Goal: Information Seeking & Learning: Learn about a topic

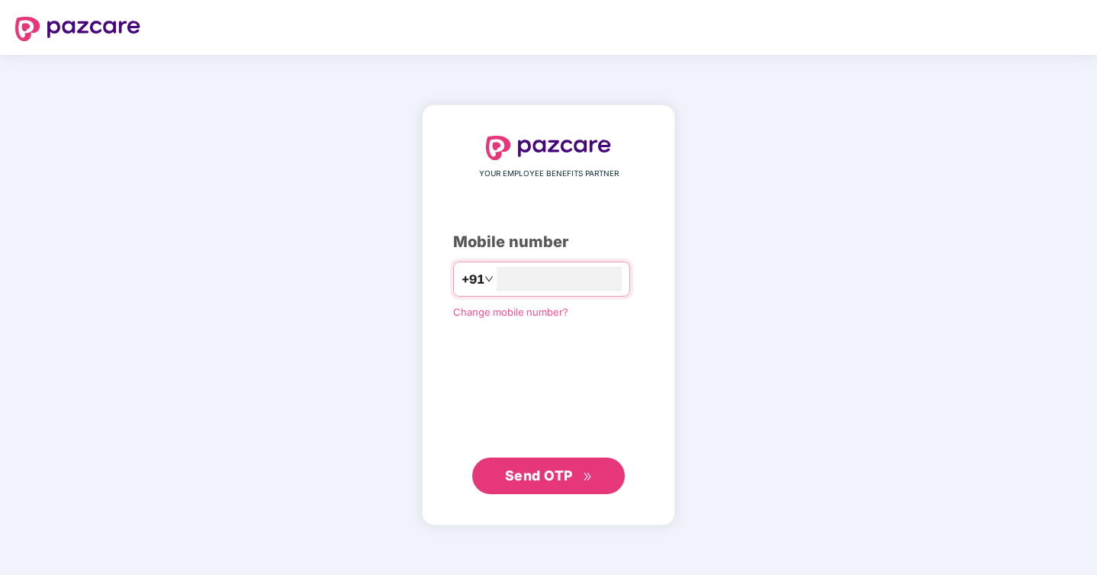
type input "**********"
click at [540, 474] on span "Send OTP" at bounding box center [539, 475] width 68 height 16
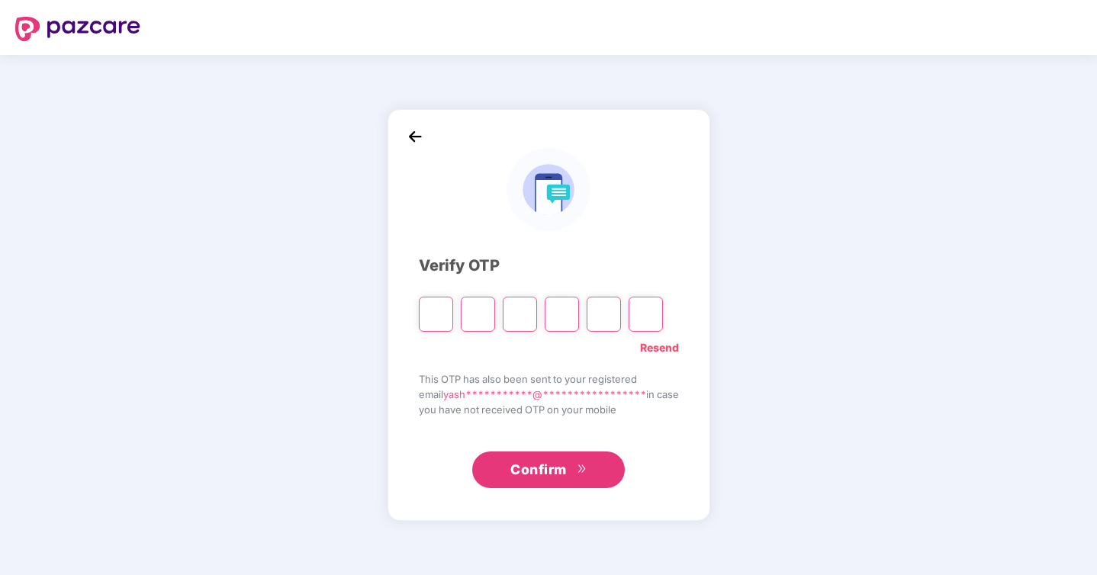
type input "*"
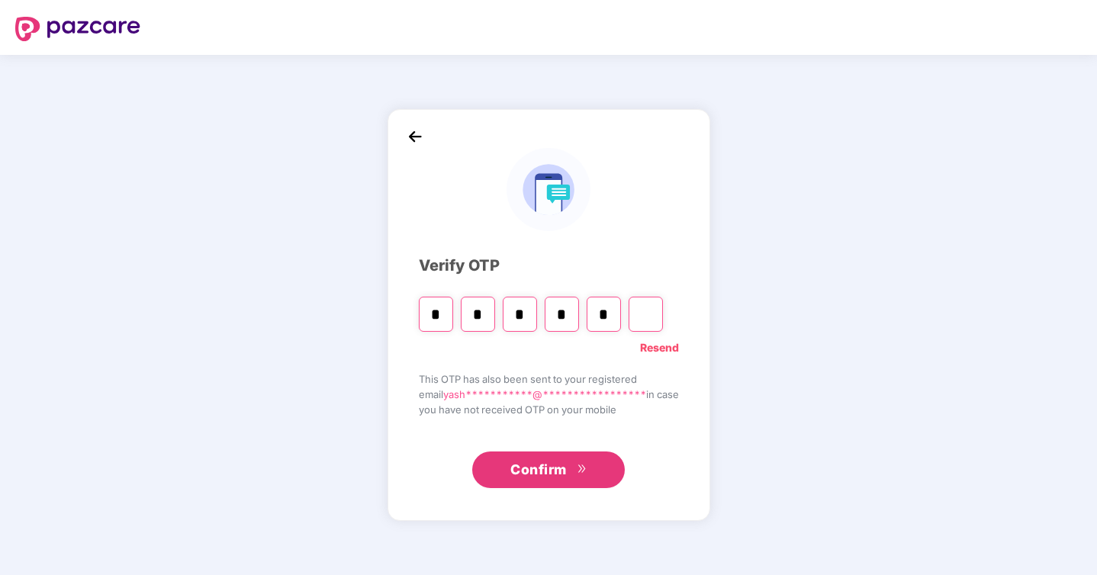
type input "*"
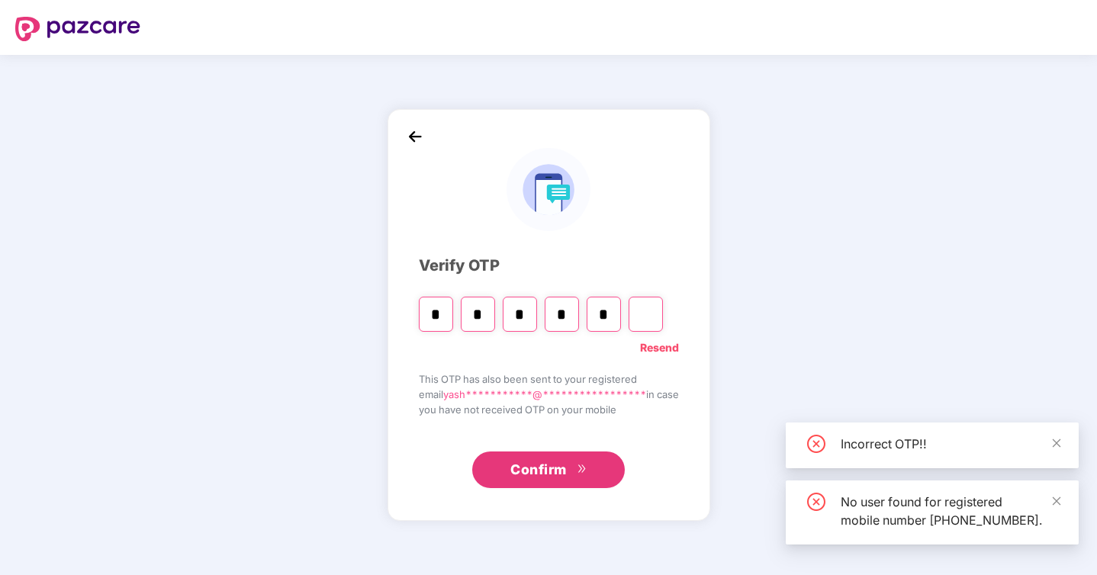
type input "*"
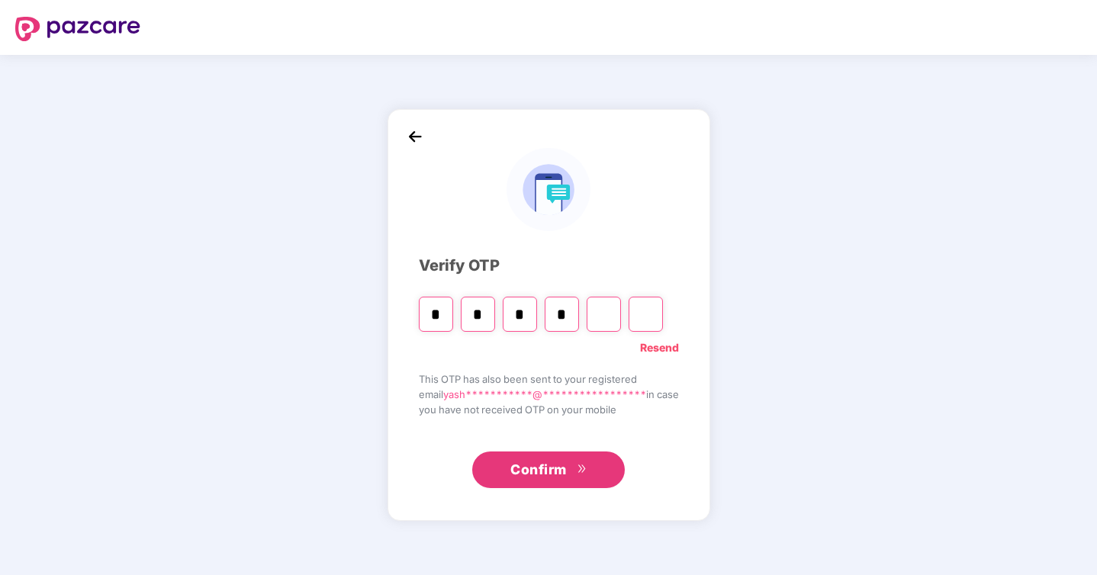
type input "*"
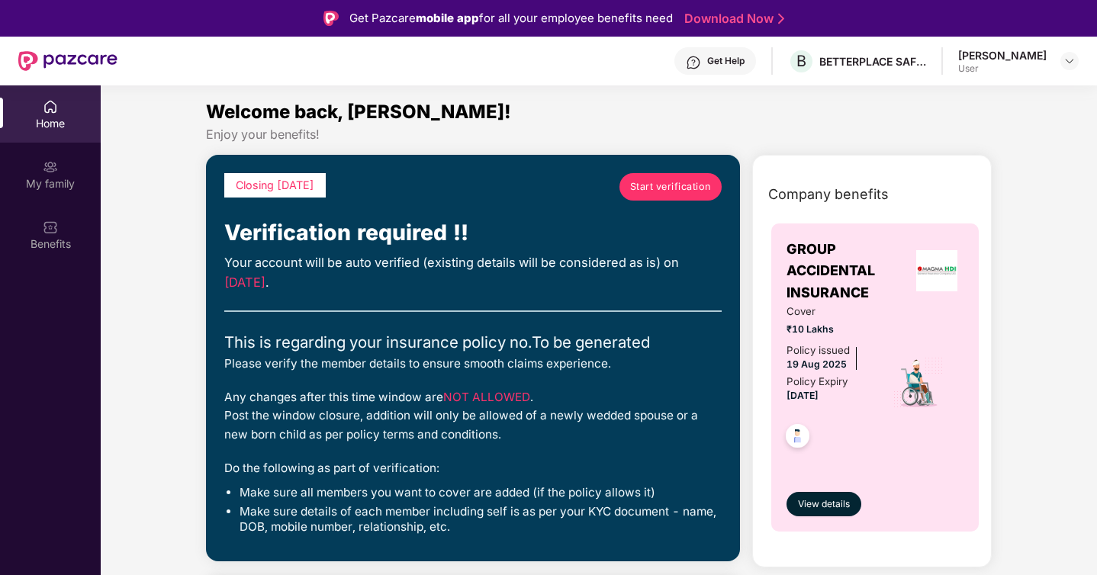
click at [674, 183] on span "Start verification" at bounding box center [670, 186] width 81 height 15
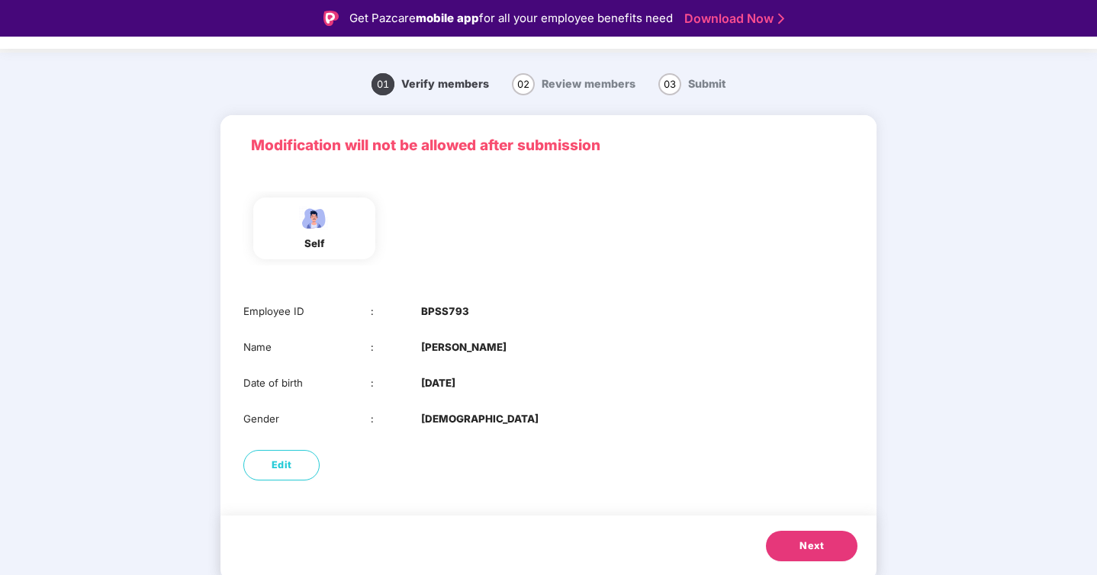
scroll to position [8, 0]
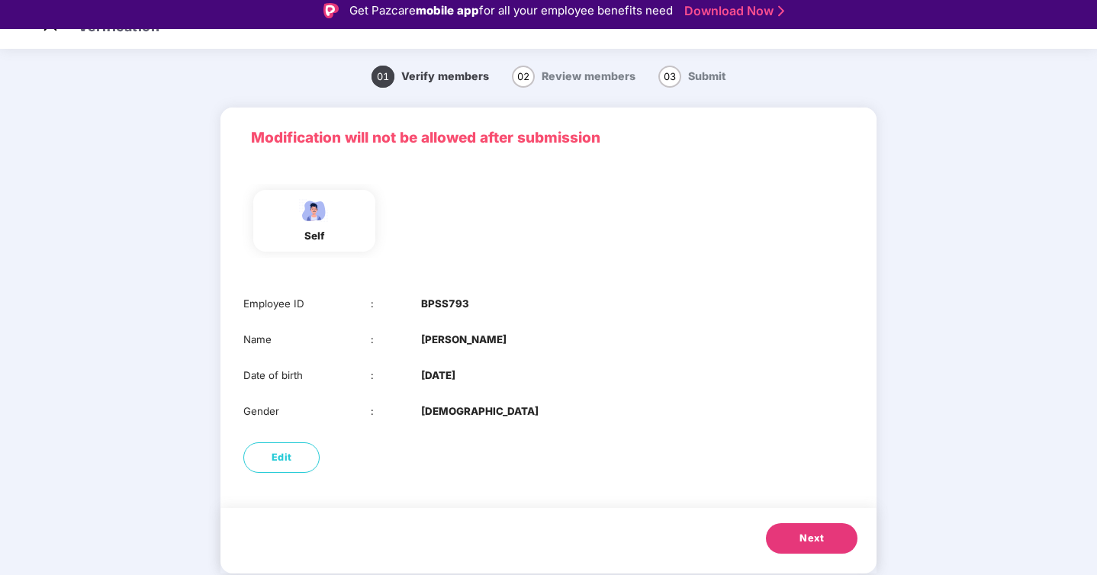
click at [815, 536] on span "Next" at bounding box center [811, 538] width 24 height 15
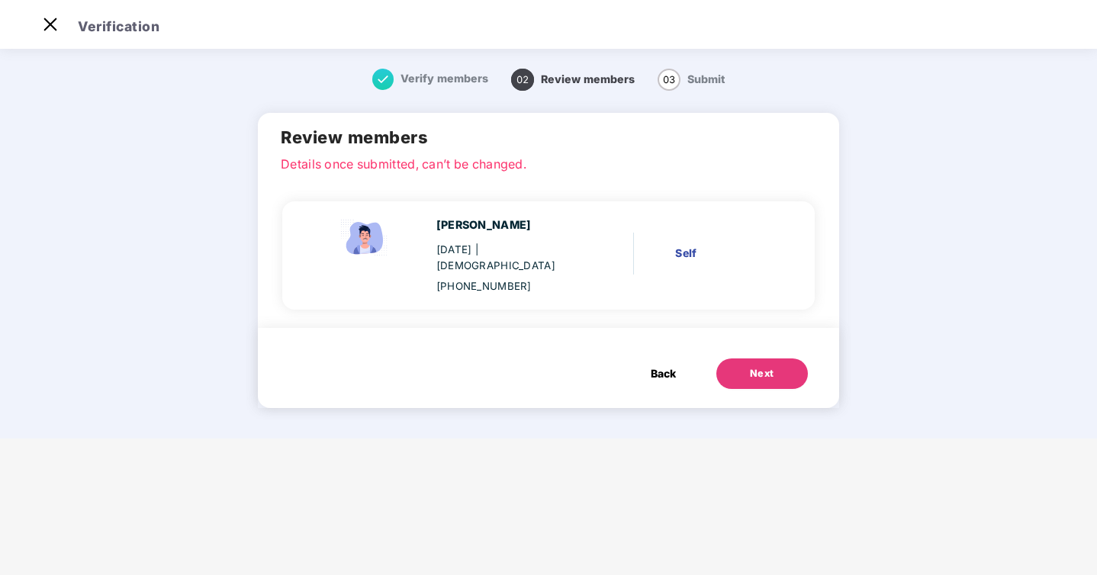
scroll to position [0, 0]
click at [761, 359] on button "Next" at bounding box center [762, 374] width 92 height 31
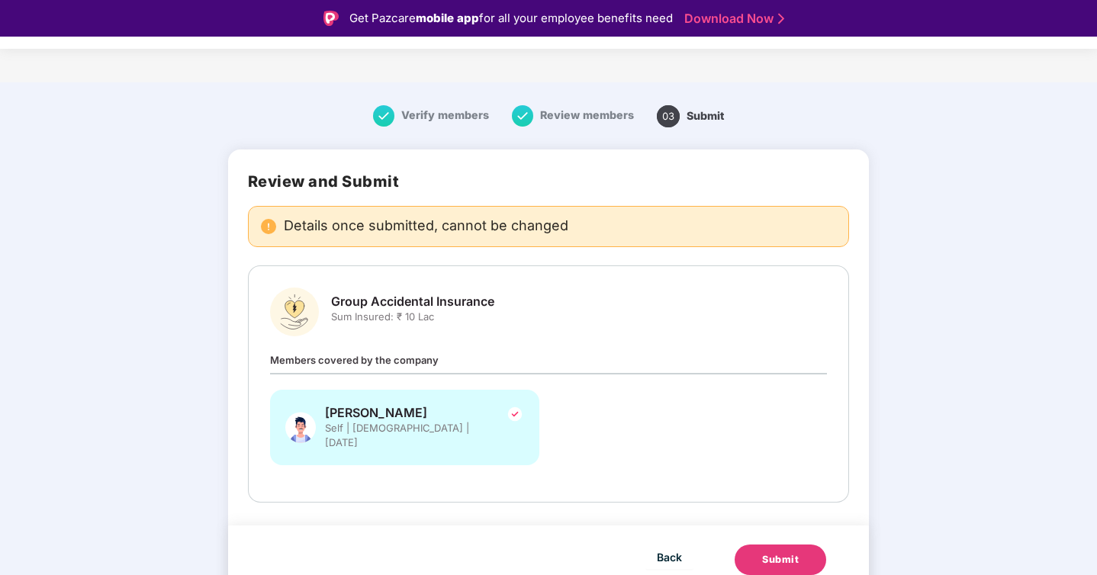
click at [518, 414] on img at bounding box center [515, 414] width 18 height 18
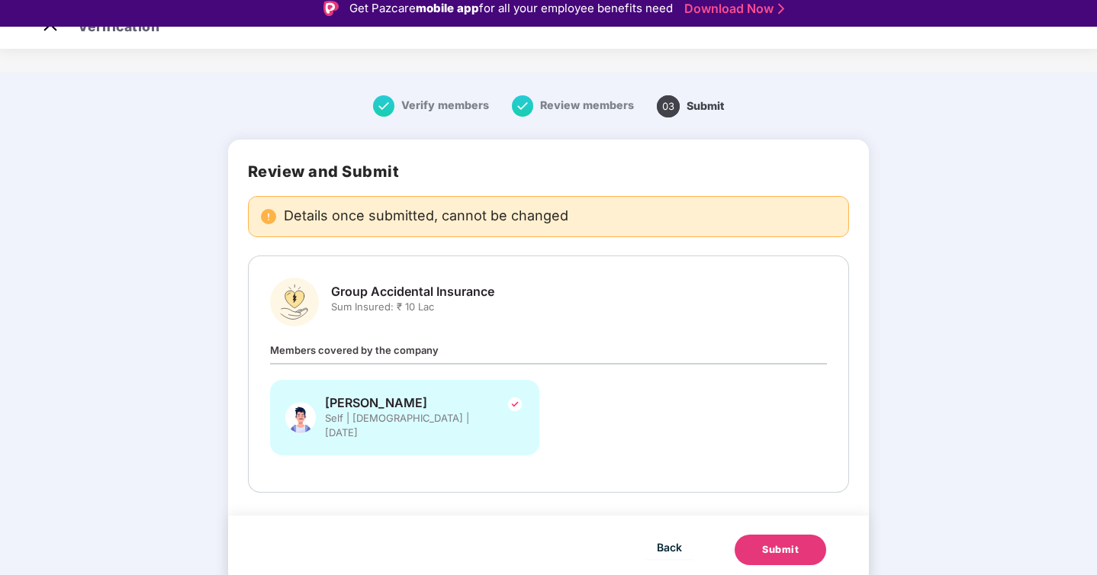
scroll to position [22, 0]
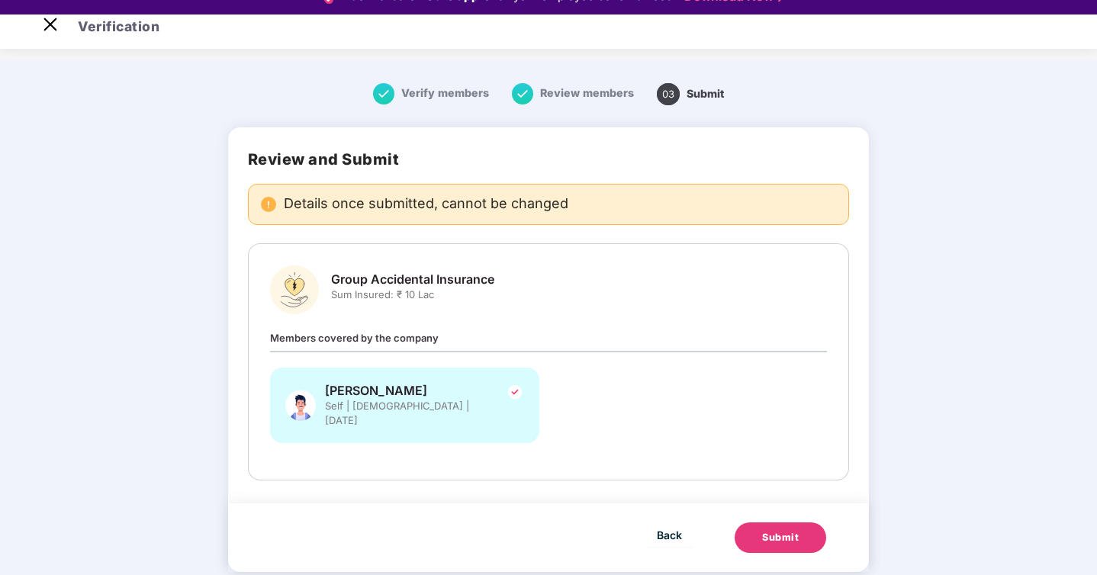
click at [406, 291] on span "Sum Insured: ₹ 10 Lac" at bounding box center [412, 295] width 163 height 14
click at [523, 394] on img at bounding box center [515, 392] width 18 height 18
click at [793, 530] on div "Submit" at bounding box center [780, 537] width 37 height 15
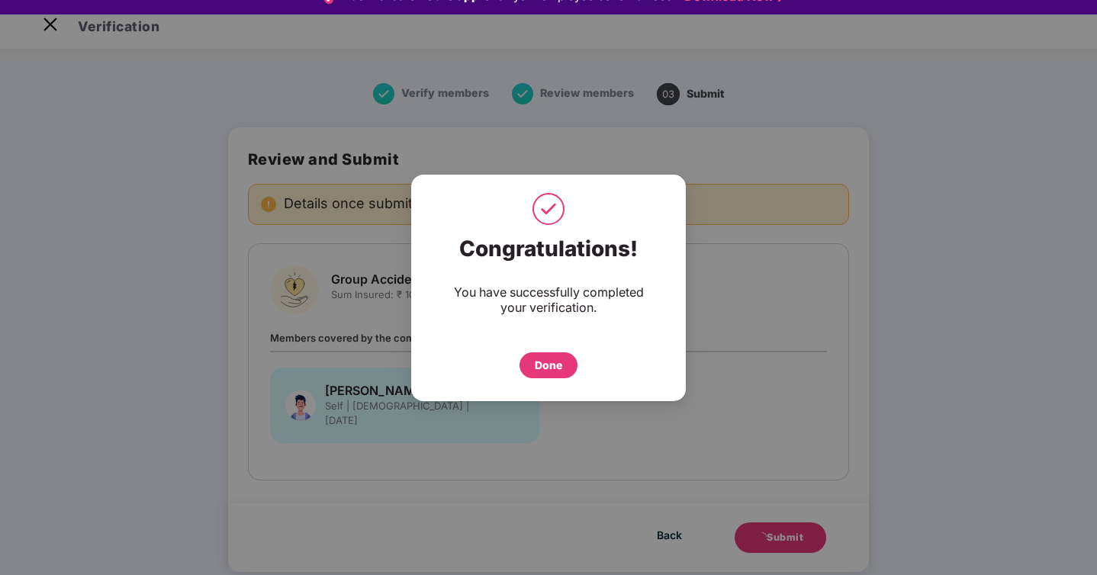
click at [552, 361] on div "Done" at bounding box center [548, 365] width 27 height 17
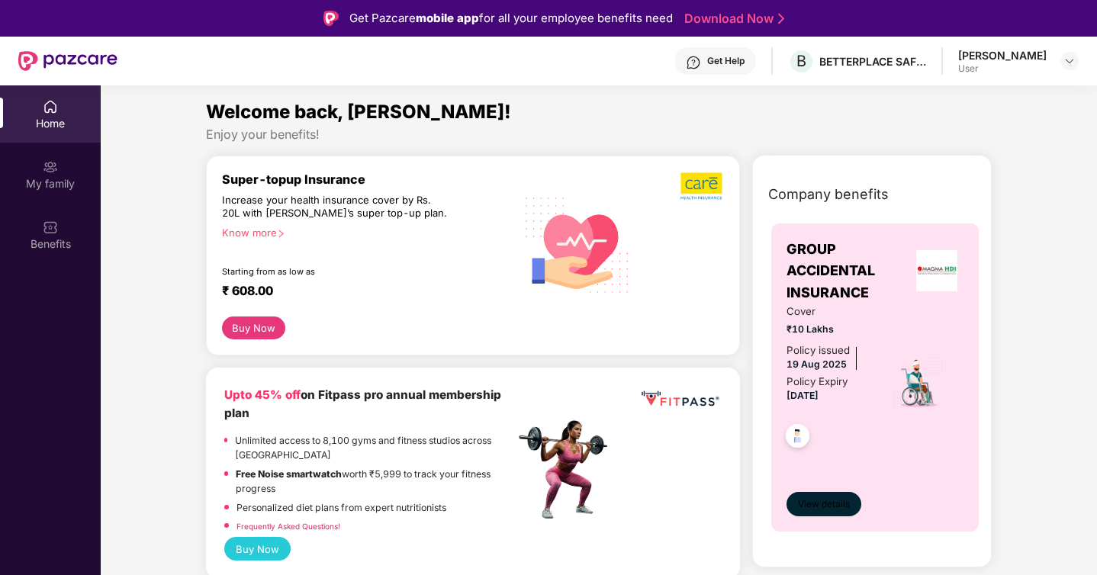
click at [829, 497] on span "View details" at bounding box center [824, 504] width 52 height 14
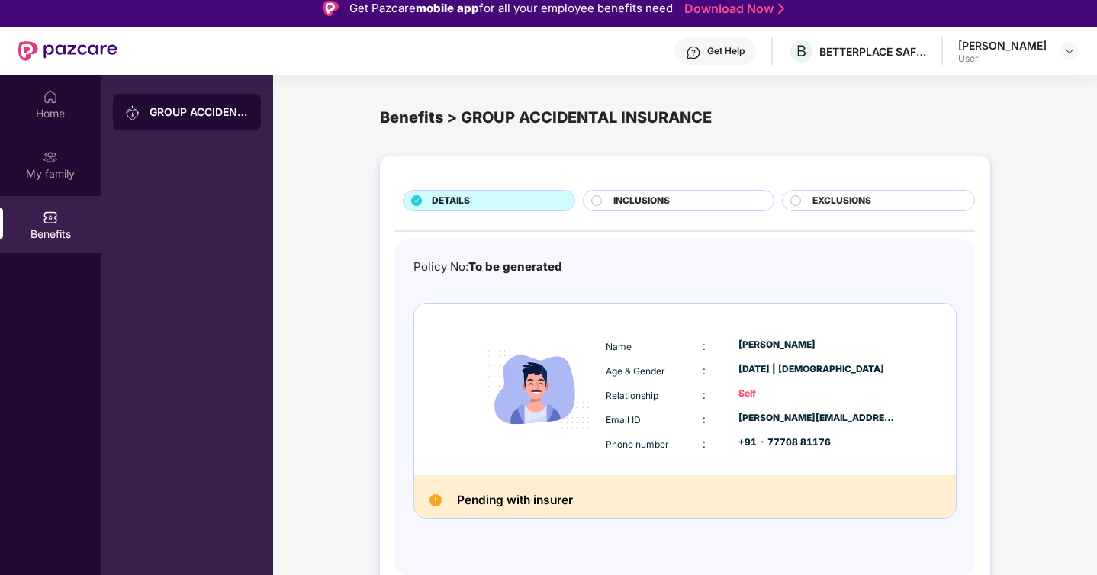
scroll to position [14, 0]
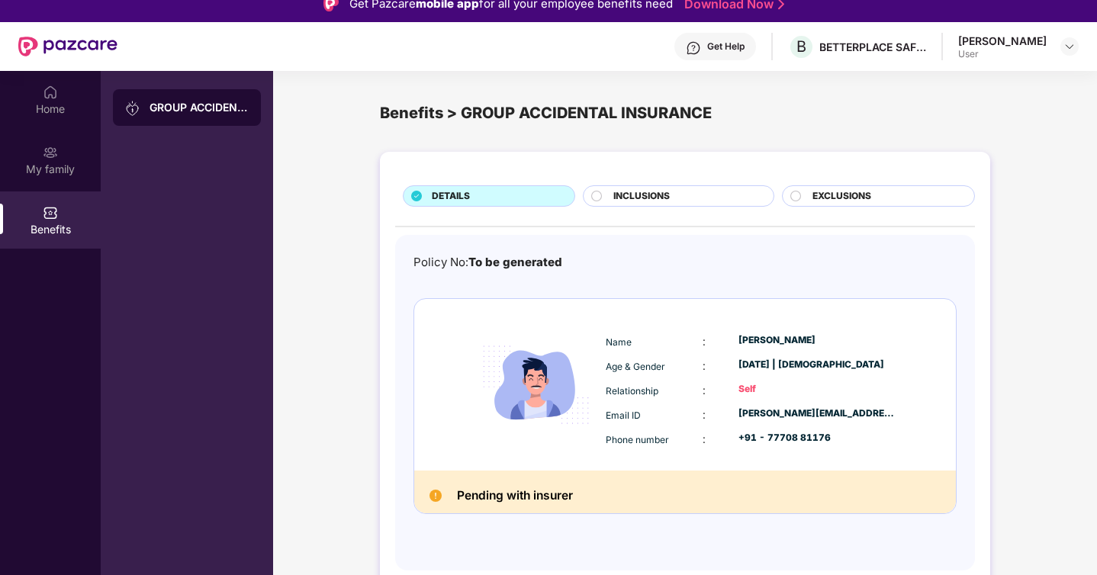
click at [602, 190] on div "INCLUSIONS" at bounding box center [678, 195] width 191 height 21
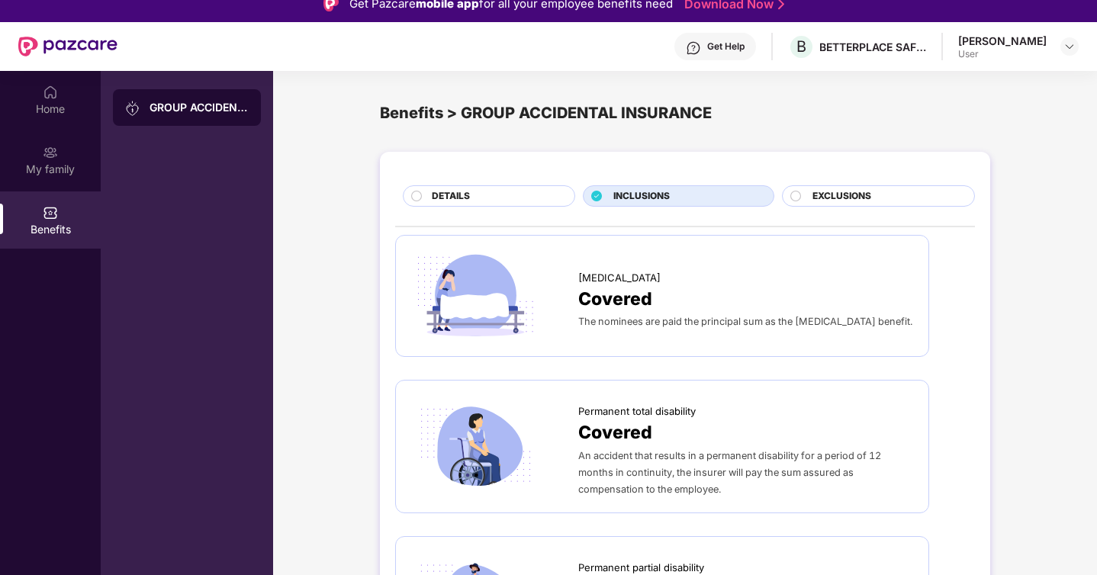
click at [763, 304] on div "Covered" at bounding box center [745, 298] width 335 height 27
click at [820, 197] on span "EXCLUSIONS" at bounding box center [841, 196] width 59 height 14
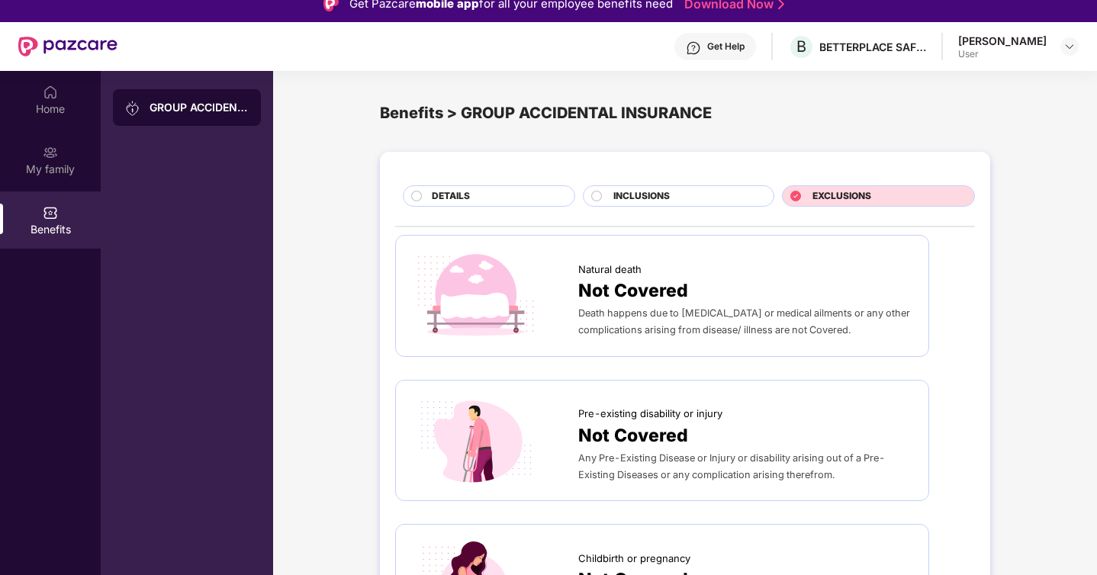
click at [733, 333] on span "Death happens due to natural causes or medical ailments or any other complicati…" at bounding box center [744, 321] width 332 height 28
click at [713, 413] on span "Pre-existing disability or injury" at bounding box center [650, 413] width 144 height 15
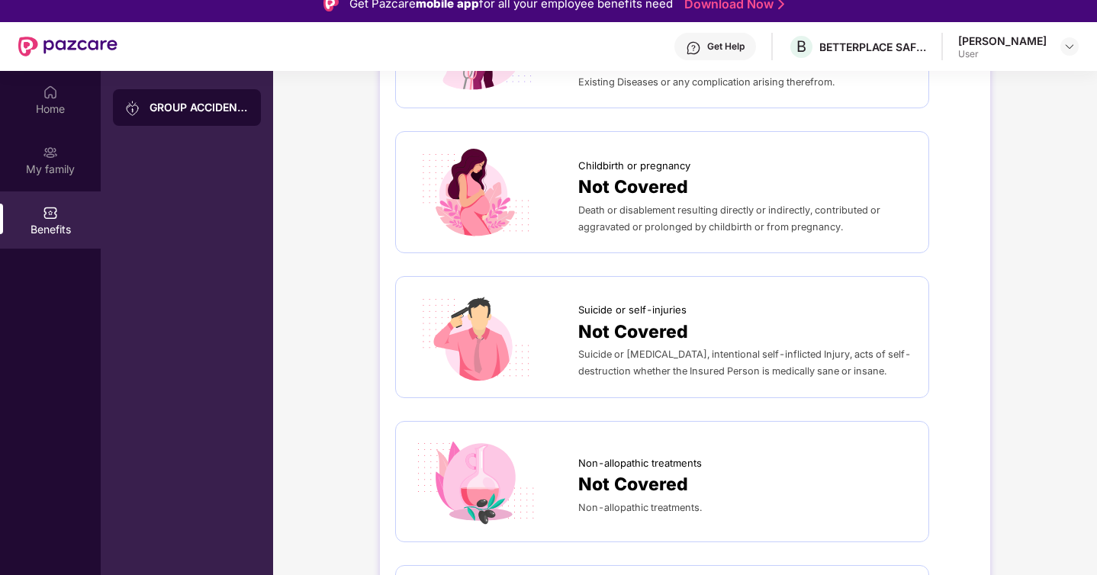
scroll to position [0, 0]
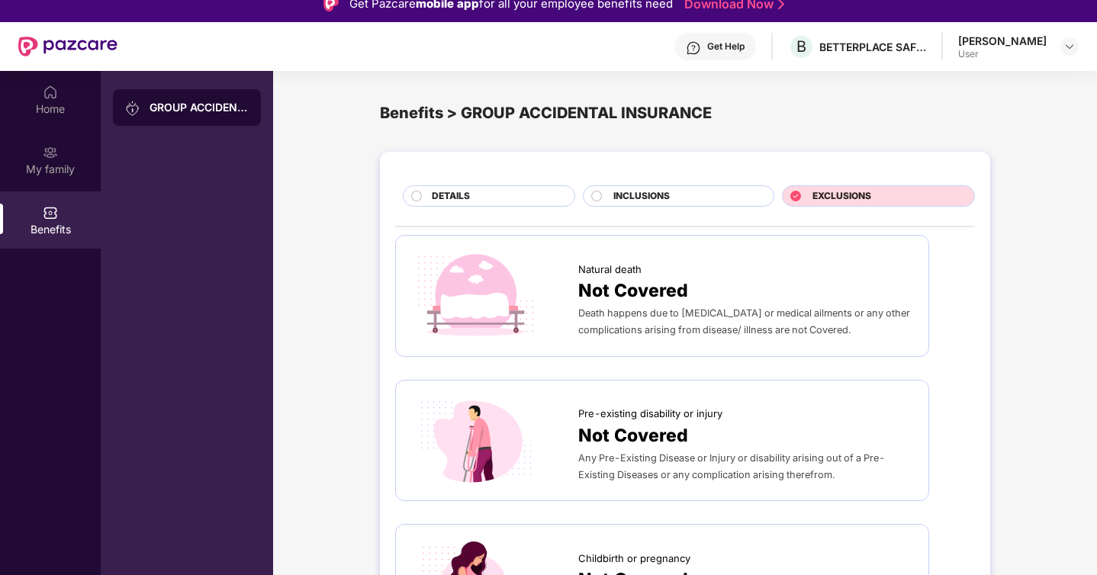
click at [659, 187] on div "INCLUSIONS" at bounding box center [678, 195] width 191 height 21
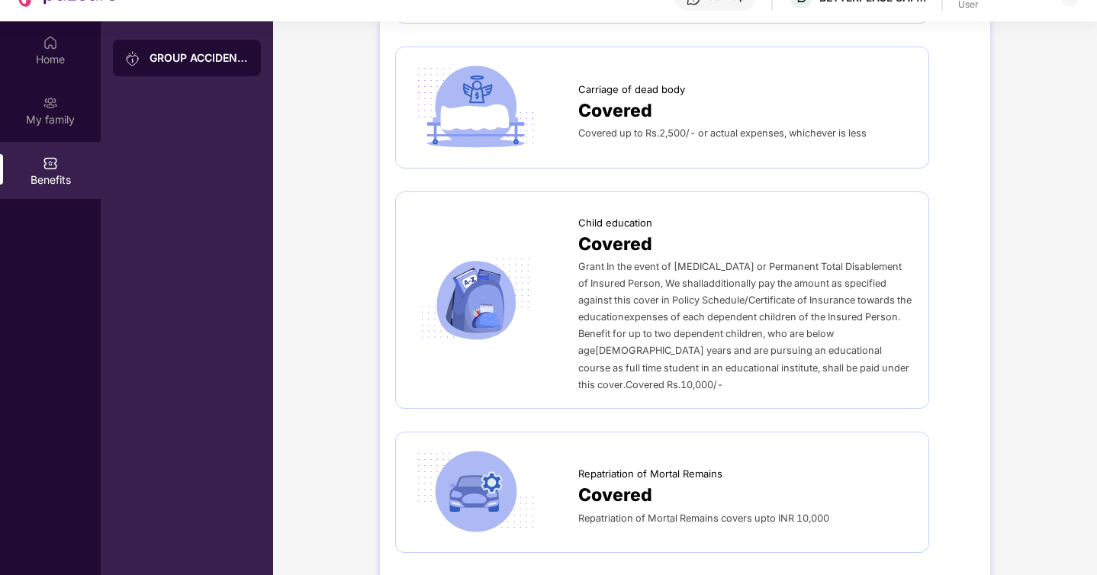
scroll to position [78, 0]
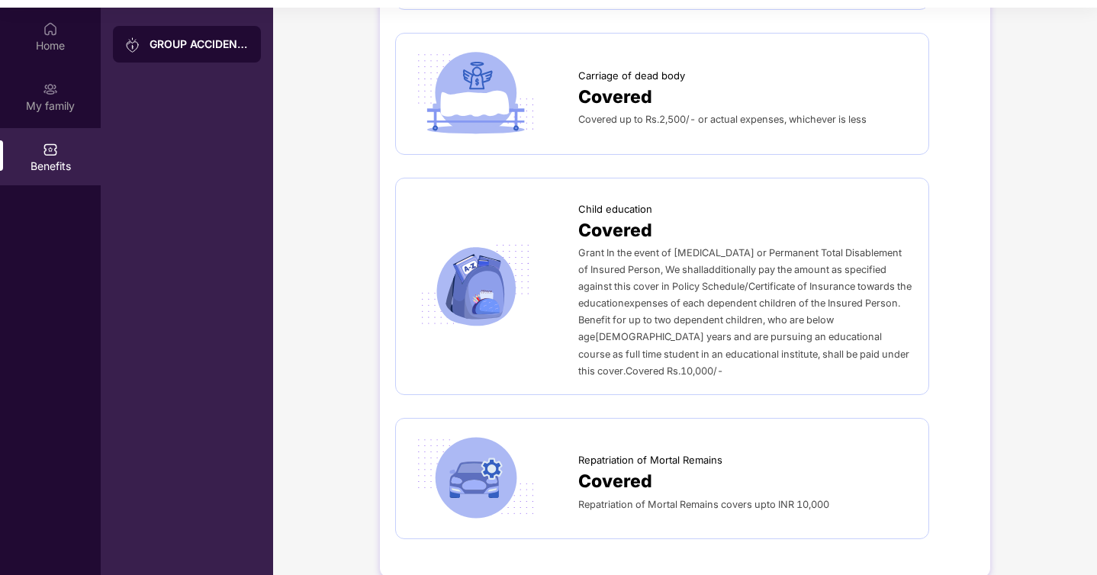
click at [46, 130] on div "Benefits" at bounding box center [50, 156] width 101 height 57
click at [47, 162] on div "Benefits" at bounding box center [50, 166] width 101 height 15
click at [220, 27] on div "GROUP ACCIDENTAL INSURANCE" at bounding box center [187, 44] width 148 height 37
click at [43, 105] on div "My family" at bounding box center [50, 105] width 101 height 15
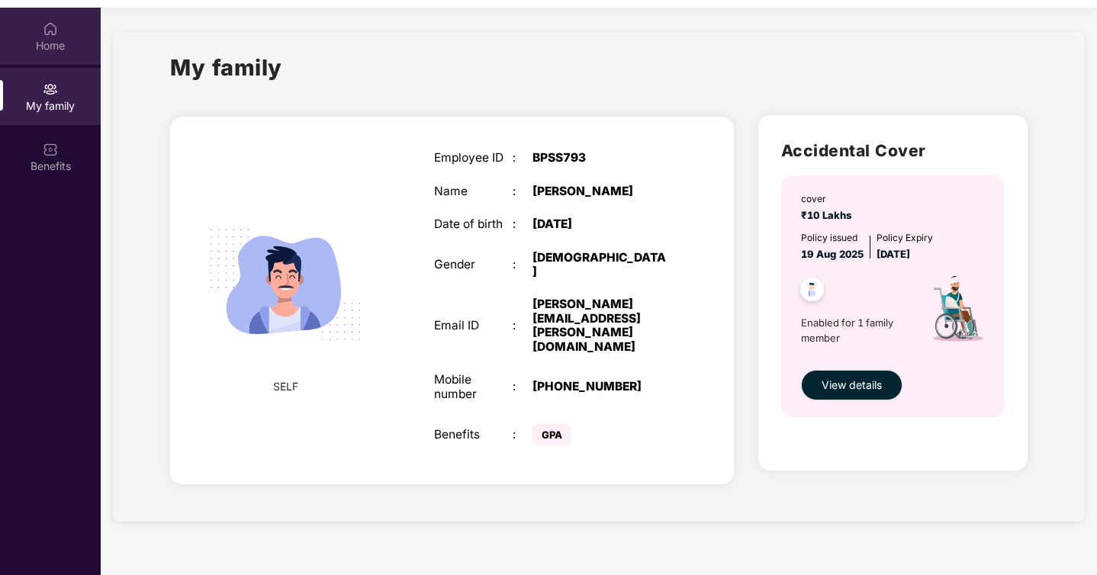
click at [58, 40] on div "Home" at bounding box center [50, 45] width 101 height 15
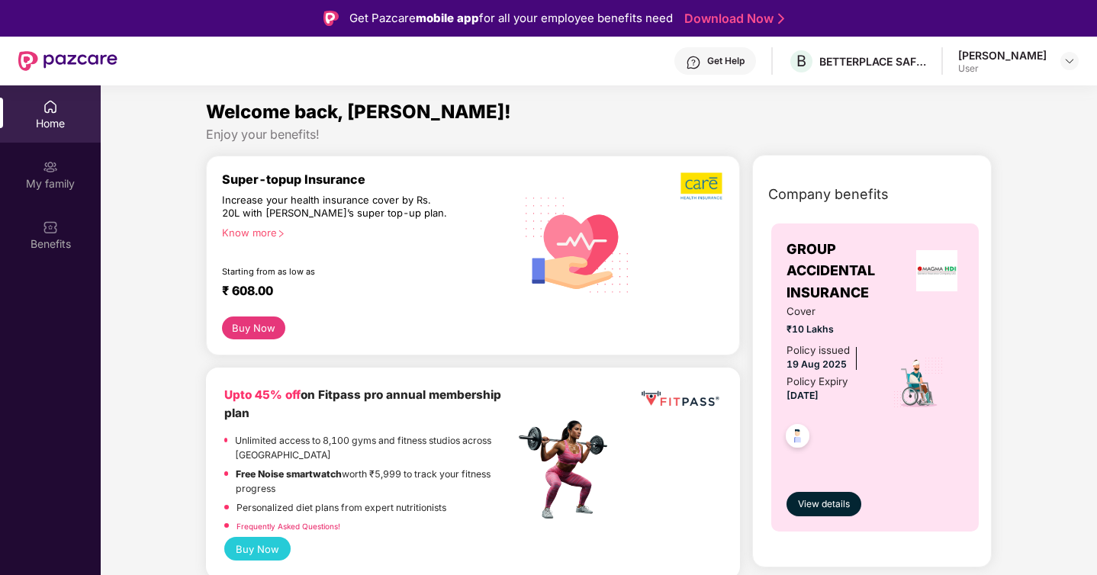
click at [59, 120] on div "Home" at bounding box center [50, 123] width 101 height 15
click at [48, 192] on div "My family" at bounding box center [50, 174] width 101 height 57
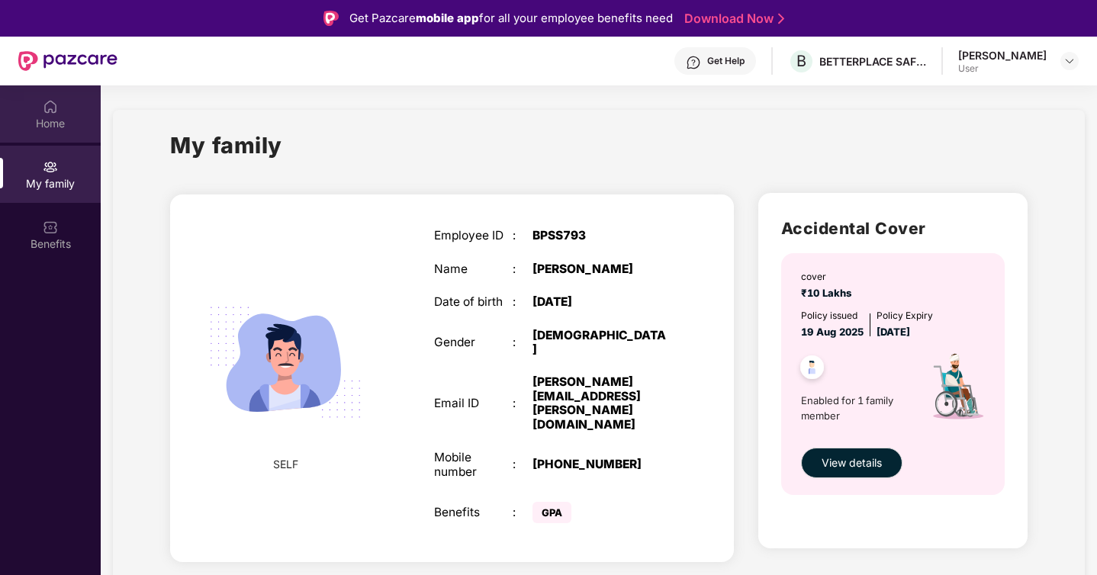
click at [69, 126] on div "Home" at bounding box center [50, 123] width 101 height 15
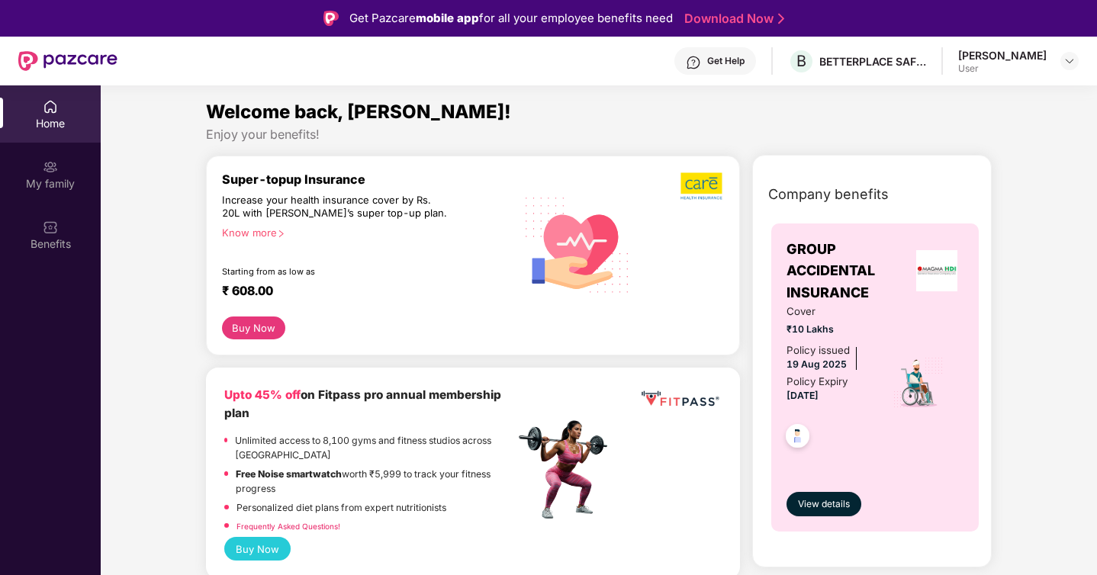
click at [261, 324] on button "Buy Now" at bounding box center [253, 328] width 63 height 23
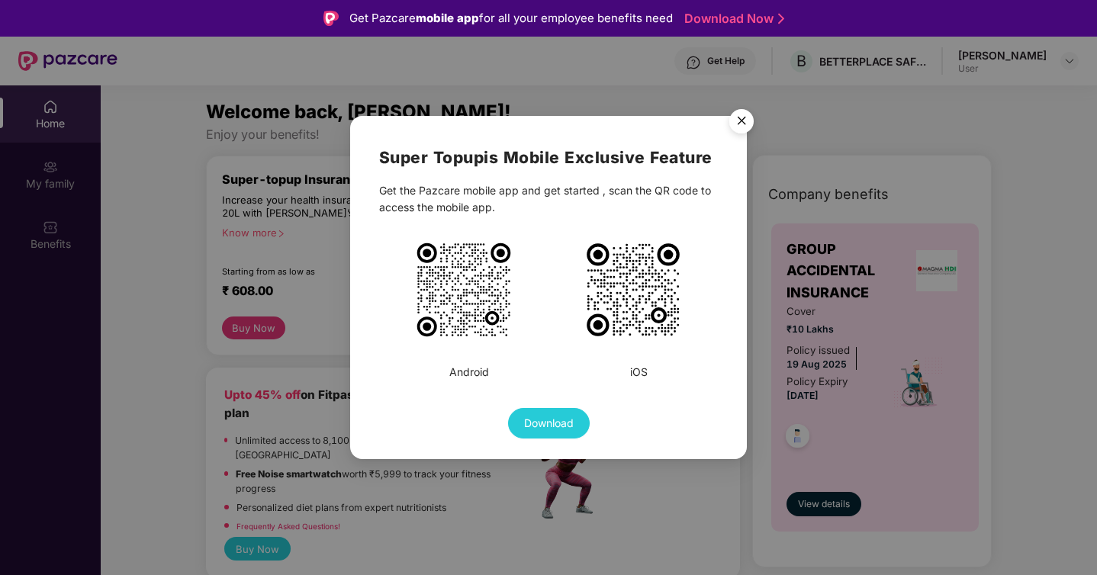
click at [744, 121] on img "Close" at bounding box center [741, 123] width 43 height 43
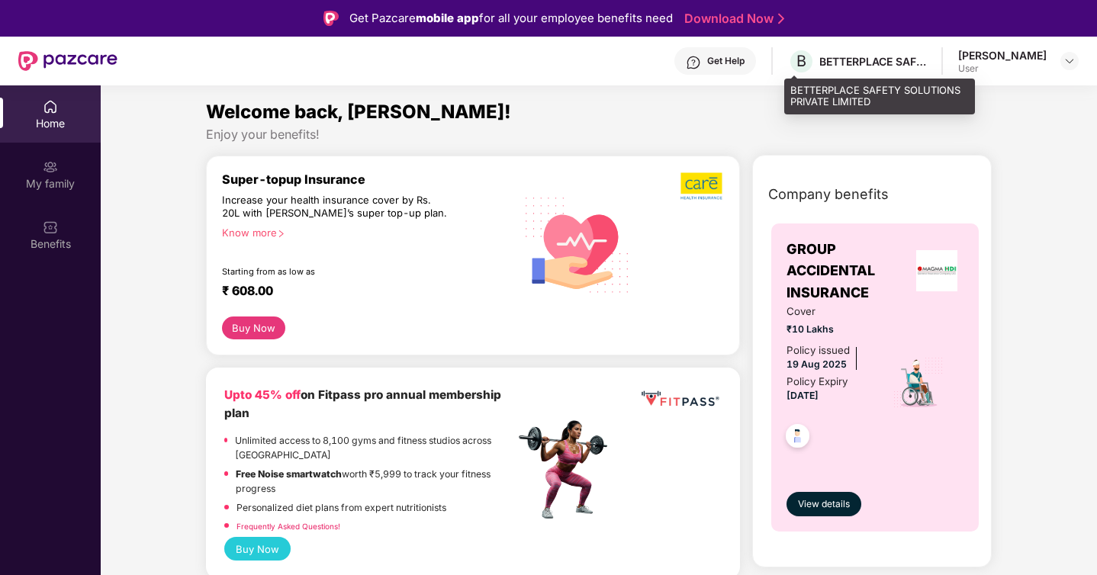
click at [881, 66] on div "BETTERPLACE SAFETY SOLUTIONS PRIVATE LIMITED" at bounding box center [872, 61] width 107 height 14
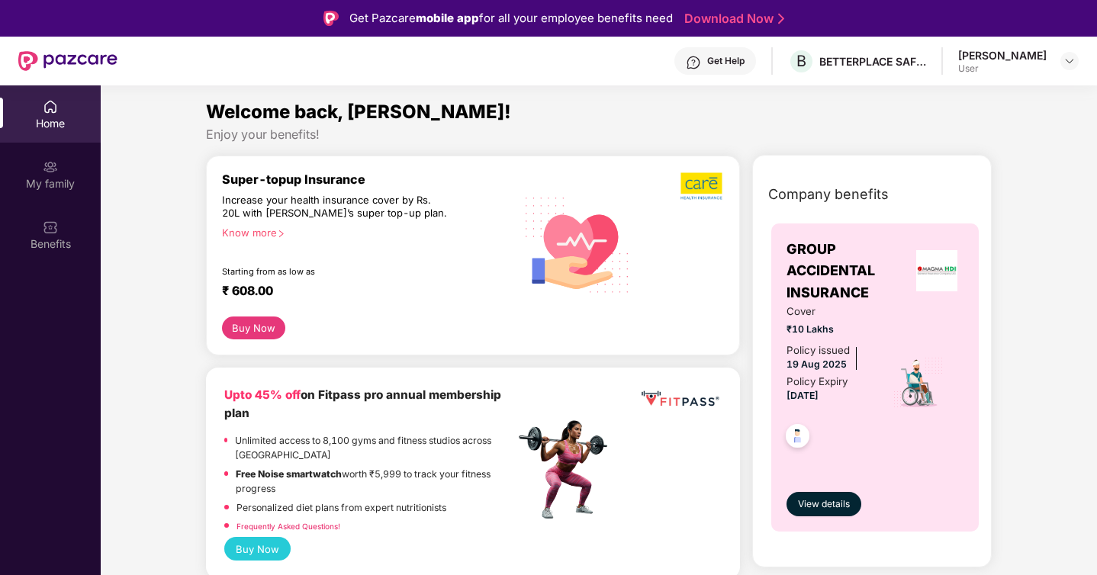
click at [1014, 57] on div "[PERSON_NAME]" at bounding box center [1002, 55] width 88 height 14
click at [1066, 59] on img at bounding box center [1069, 61] width 12 height 12
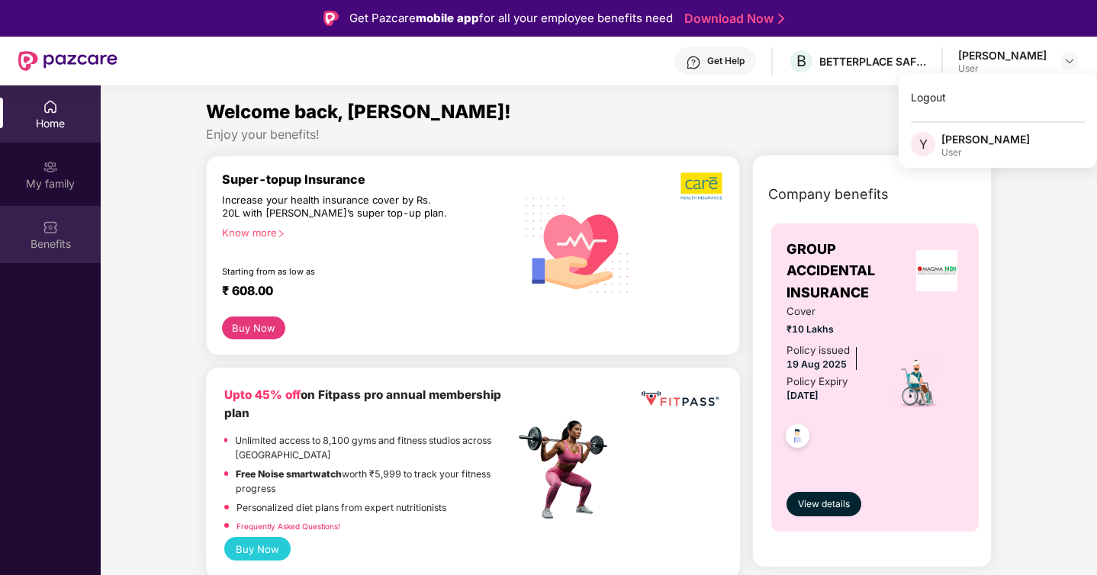
click at [70, 238] on div "Benefits" at bounding box center [50, 243] width 101 height 15
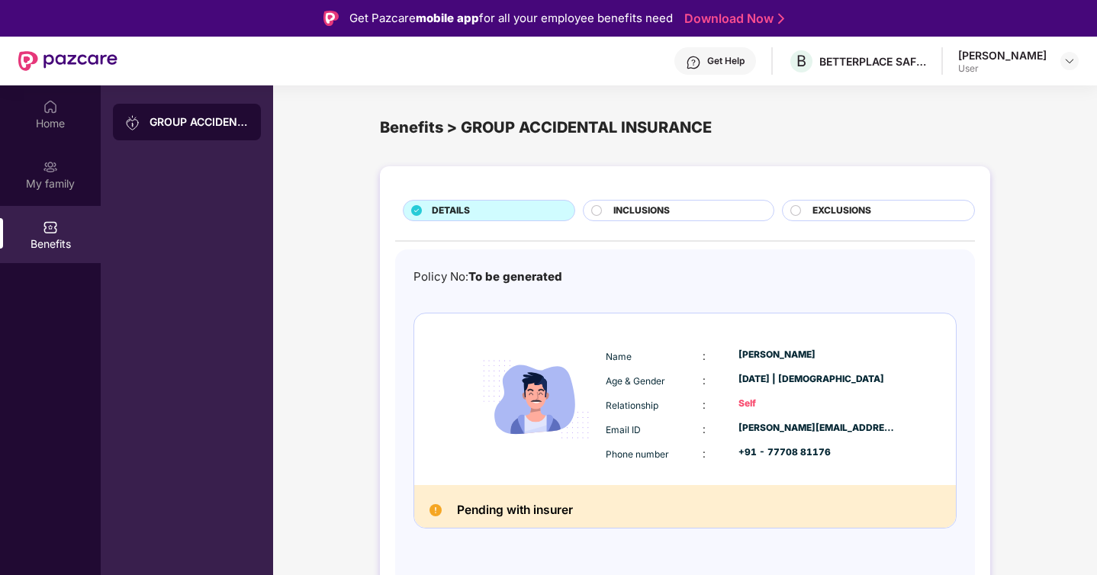
click at [210, 119] on div "GROUP ACCIDENTAL INSURANCE" at bounding box center [199, 121] width 99 height 15
click at [654, 206] on span "INCLUSIONS" at bounding box center [641, 211] width 56 height 14
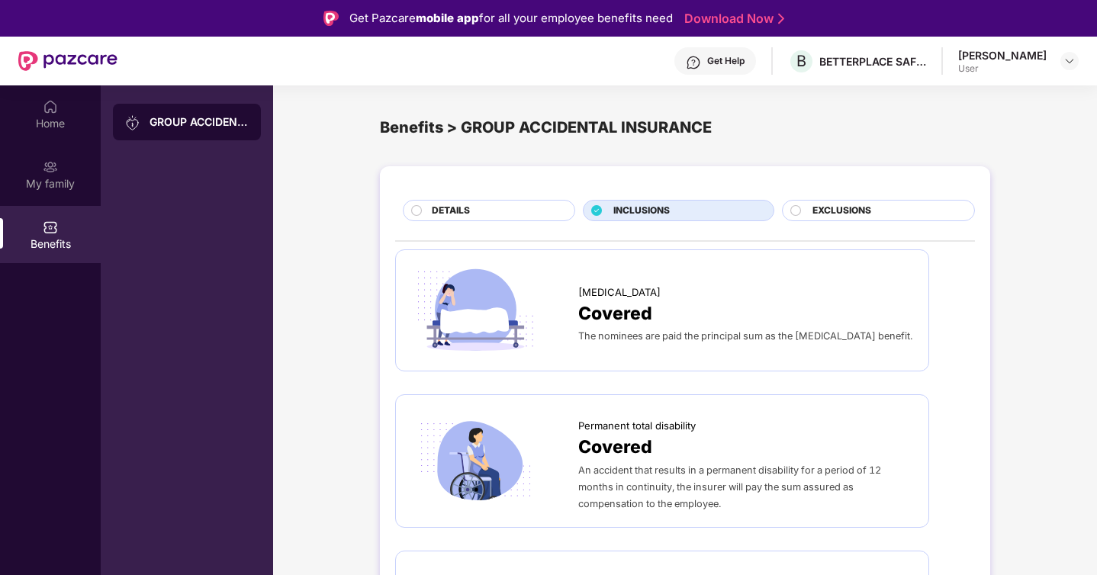
click at [526, 201] on div "DETAILS" at bounding box center [489, 210] width 172 height 21
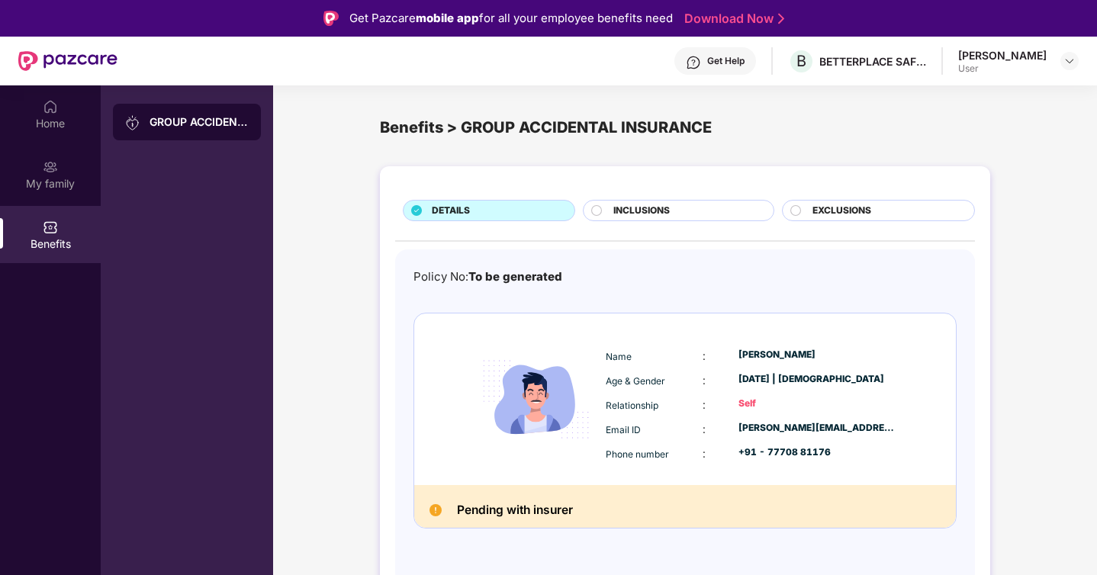
click at [664, 210] on span "INCLUSIONS" at bounding box center [641, 211] width 56 height 14
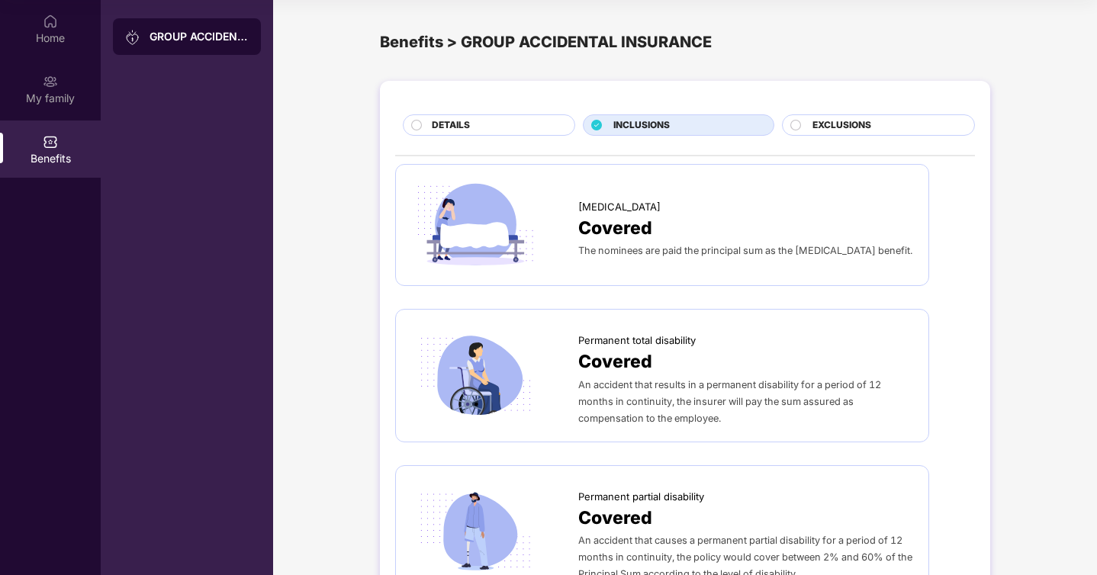
click at [817, 130] on span "EXCLUSIONS" at bounding box center [841, 125] width 59 height 14
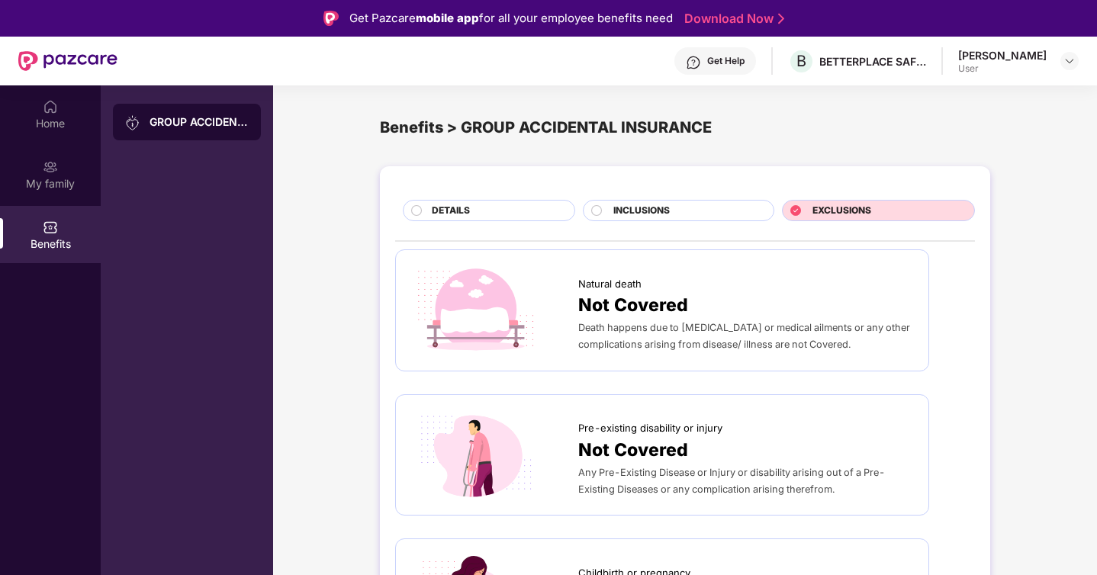
click at [209, 124] on div "GROUP ACCIDENTAL INSURANCE" at bounding box center [199, 121] width 99 height 15
click at [48, 195] on div "My family" at bounding box center [50, 174] width 101 height 57
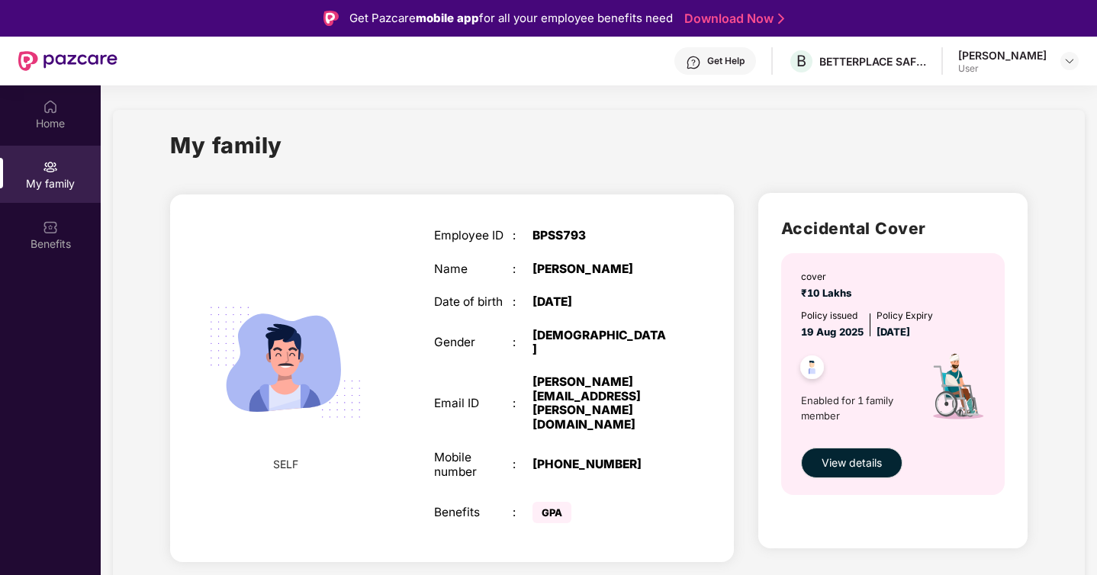
click at [556, 502] on span "GPA" at bounding box center [551, 512] width 39 height 21
click at [57, 97] on div "Home" at bounding box center [50, 113] width 101 height 57
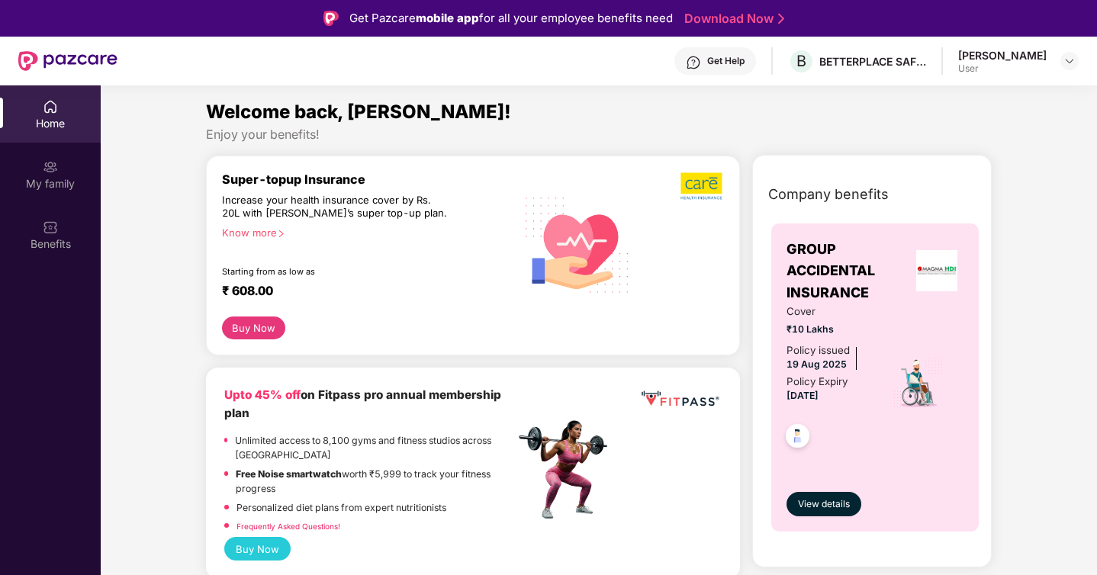
click at [264, 320] on button "Buy Now" at bounding box center [253, 328] width 63 height 23
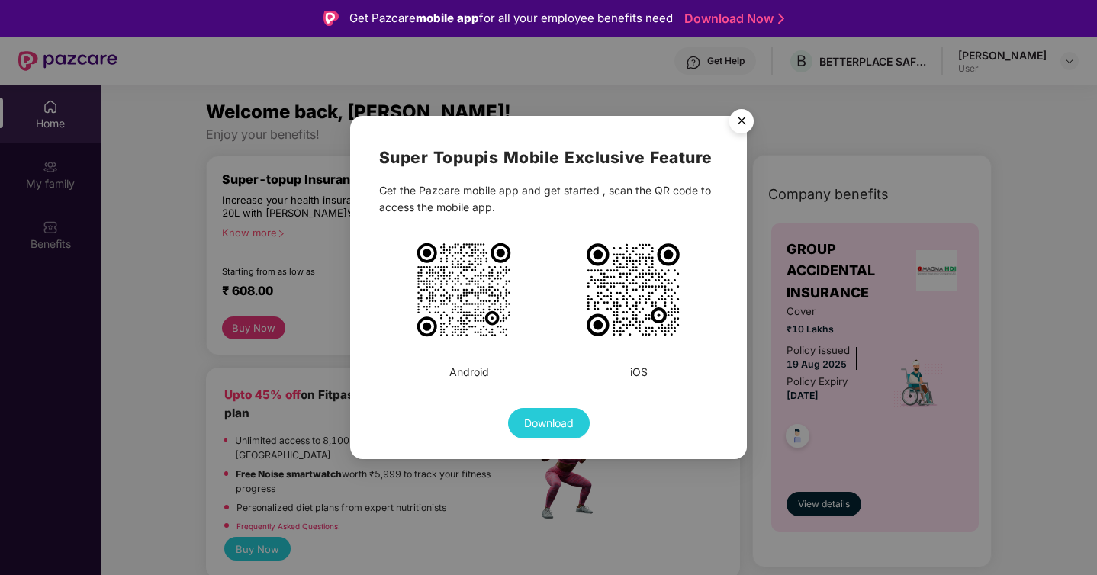
click at [745, 114] on img "Close" at bounding box center [741, 123] width 43 height 43
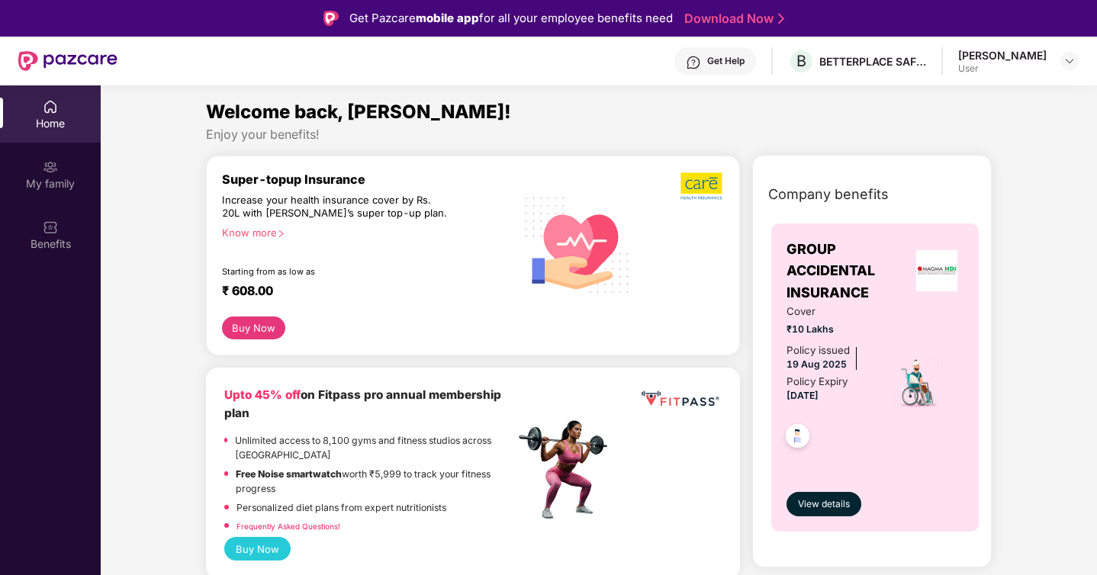
click at [796, 439] on img at bounding box center [797, 438] width 37 height 37
click at [820, 506] on span "View details" at bounding box center [824, 504] width 52 height 14
